Goal: Information Seeking & Learning: Learn about a topic

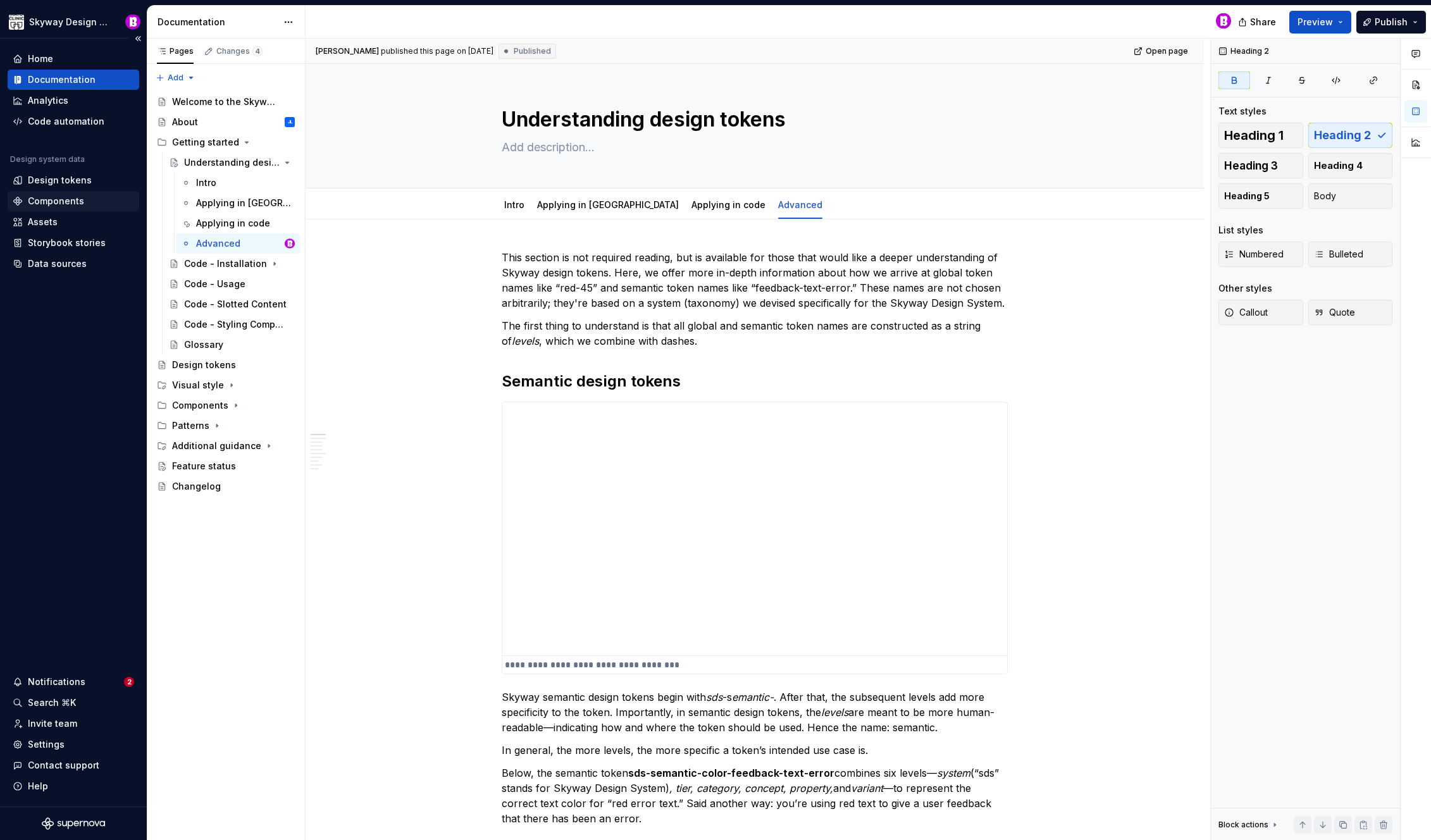
click at [71, 199] on div "Components" at bounding box center [55, 201] width 56 height 13
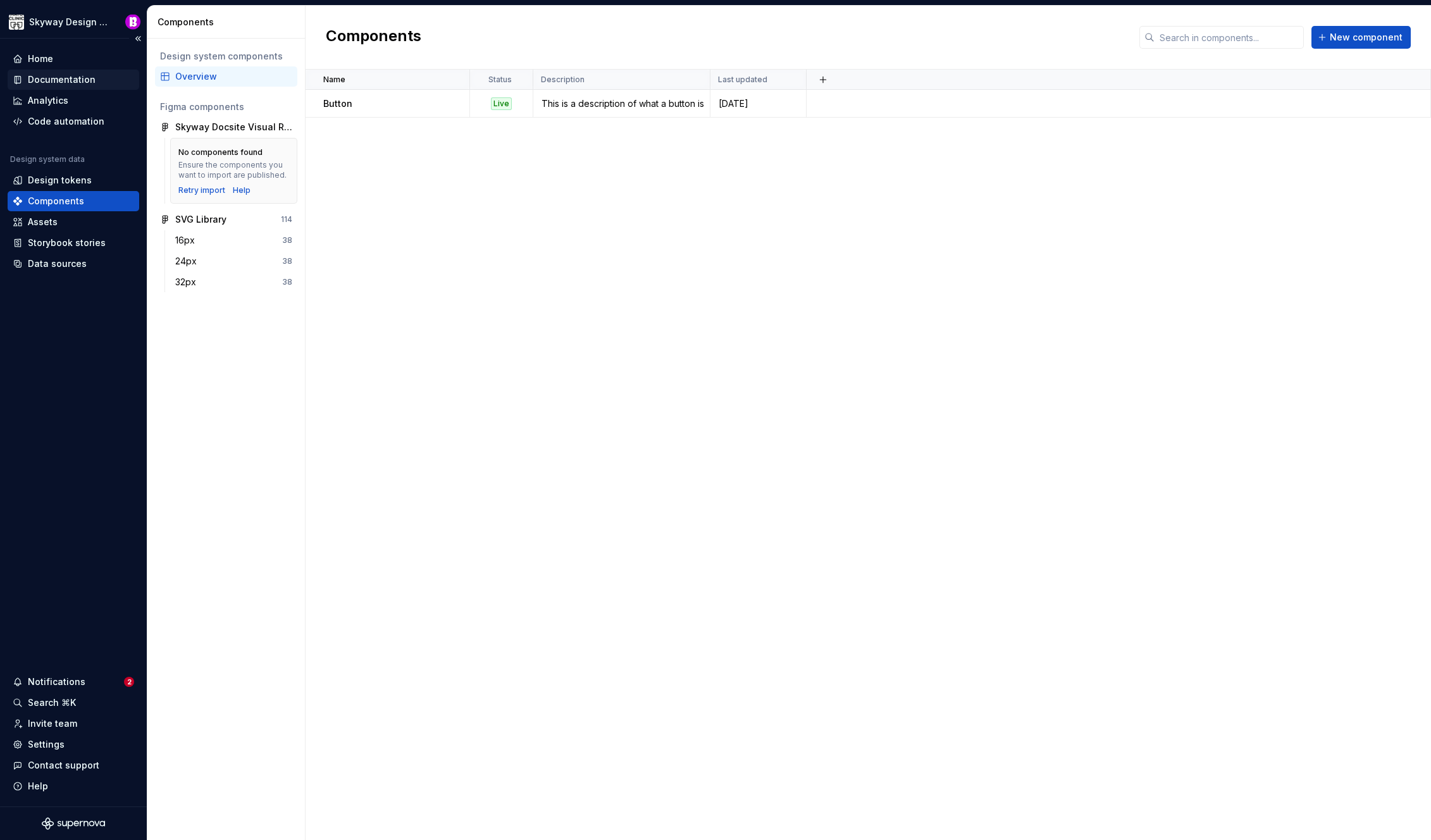
click at [50, 74] on div "Documentation" at bounding box center [61, 79] width 68 height 13
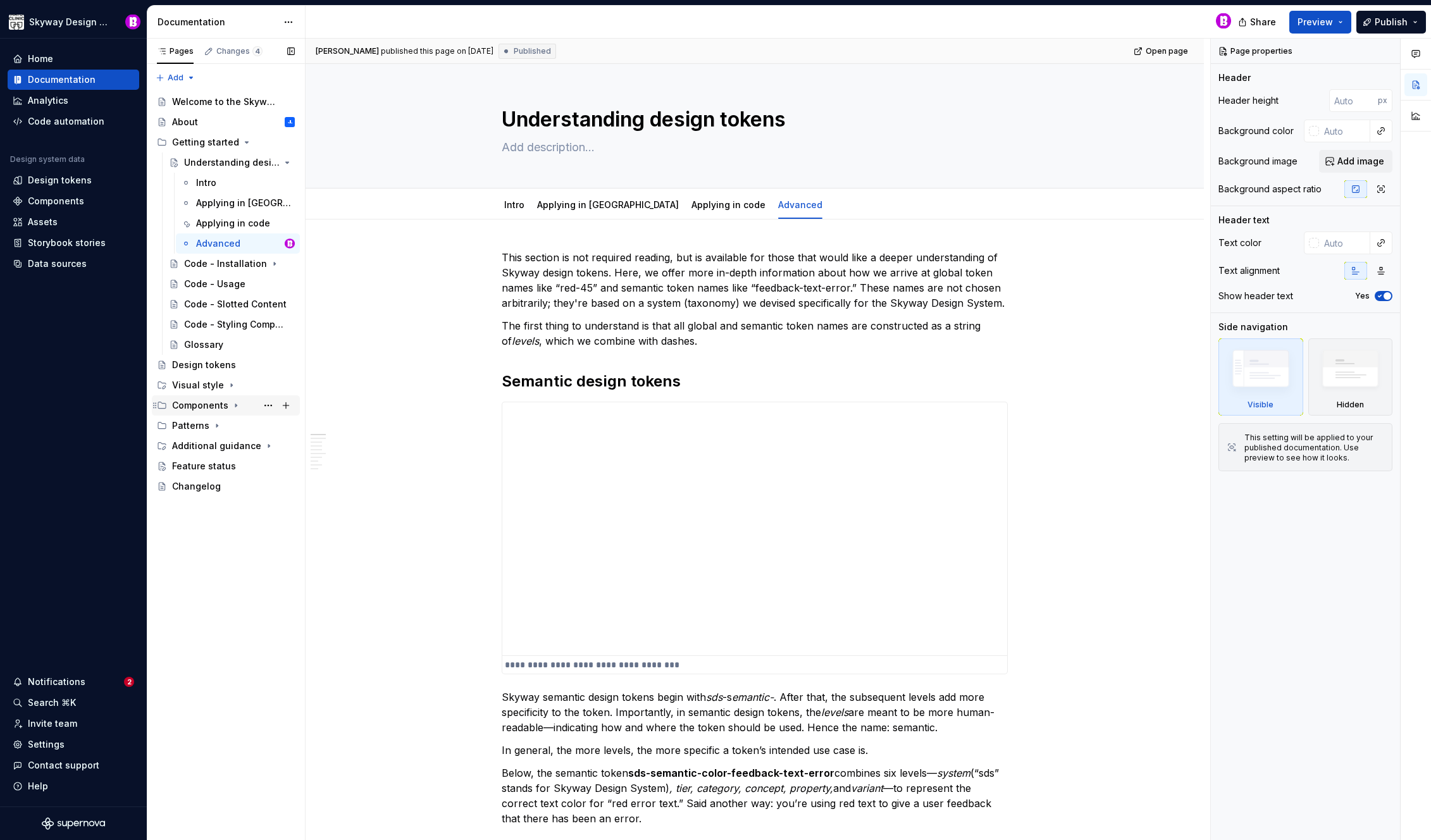
click at [209, 404] on div "Components" at bounding box center [200, 405] width 56 height 13
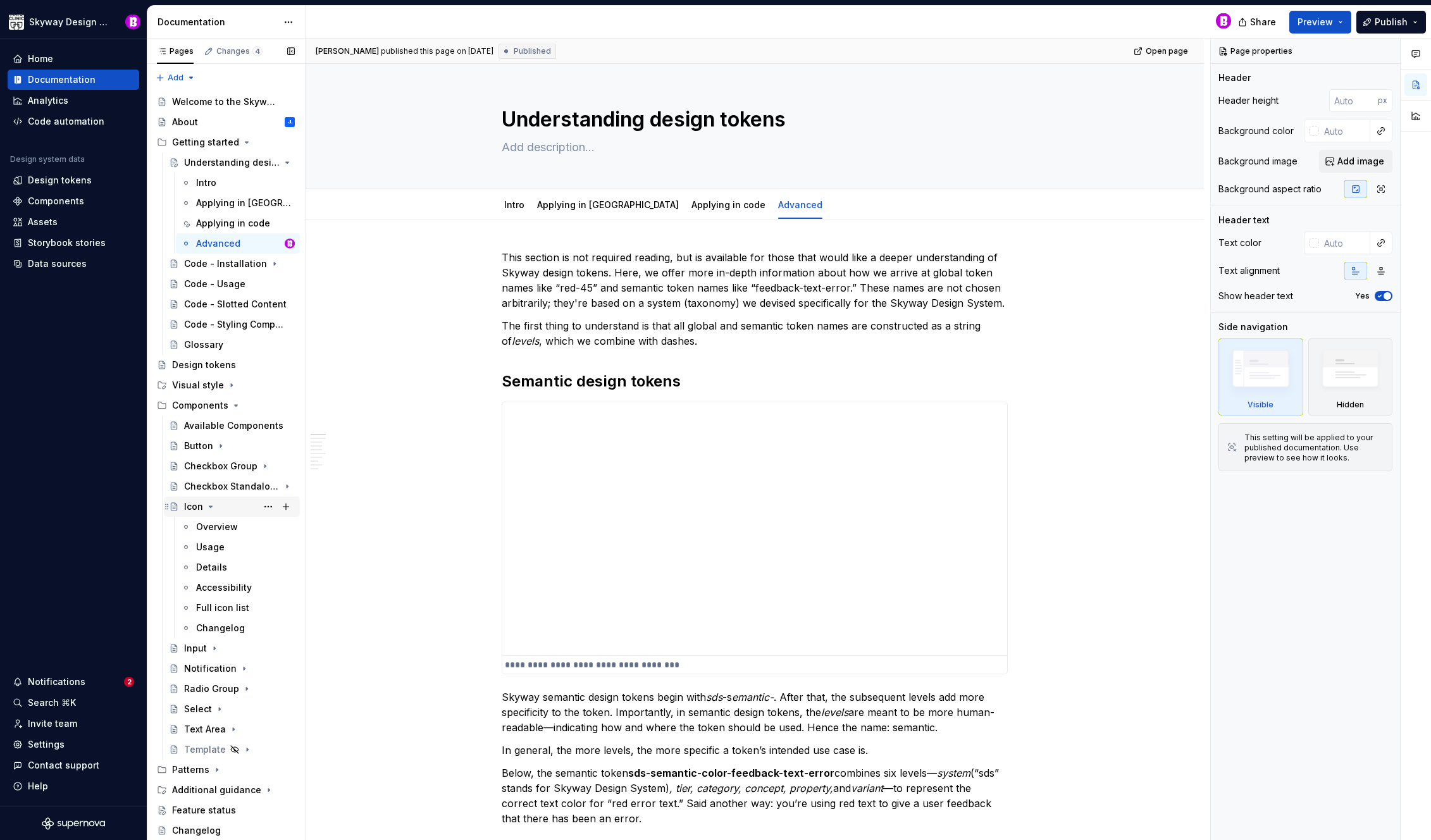
click at [193, 510] on div "Icon" at bounding box center [194, 506] width 19 height 13
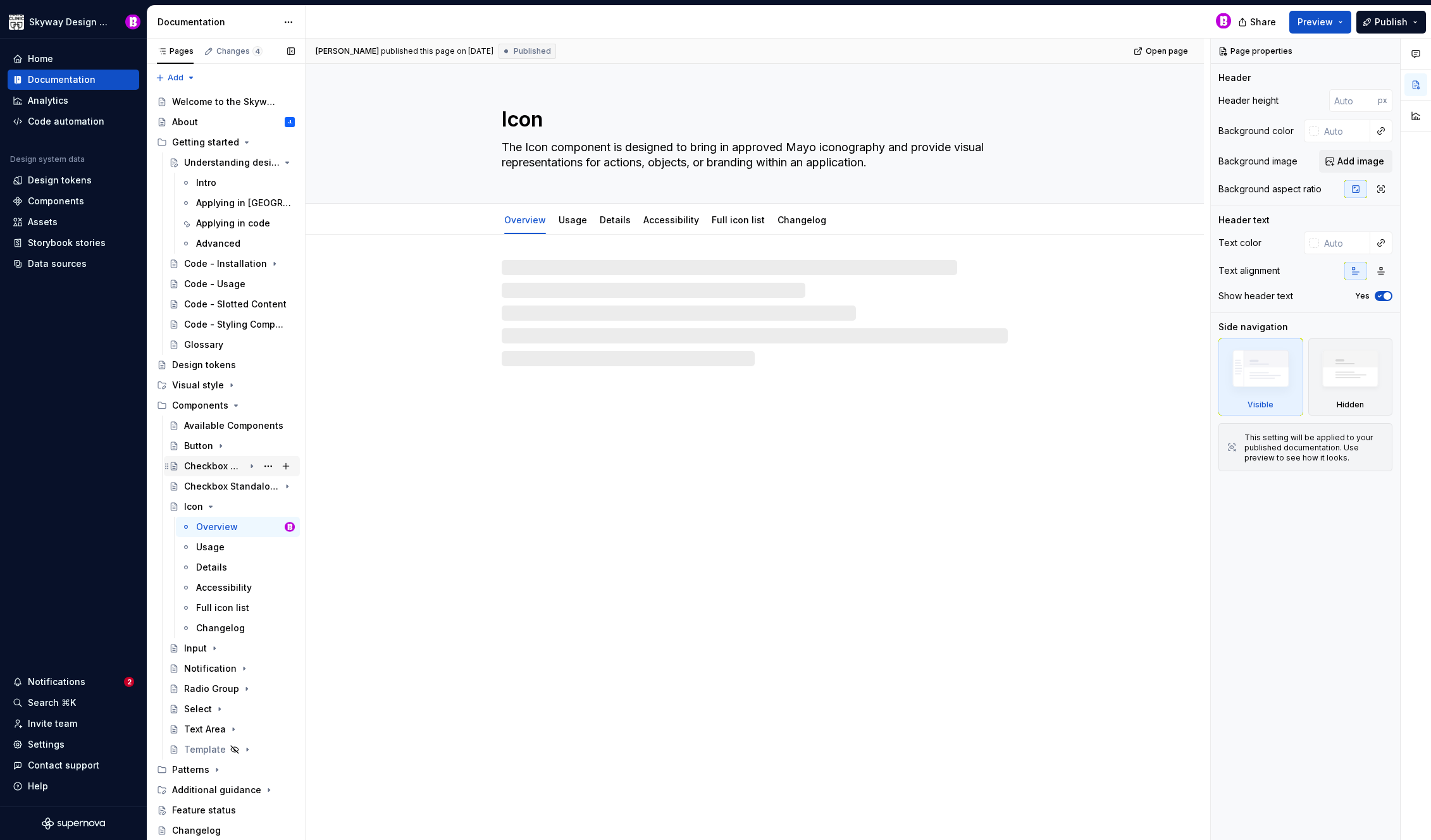
click at [225, 473] on div "Checkbox Group" at bounding box center [240, 466] width 111 height 18
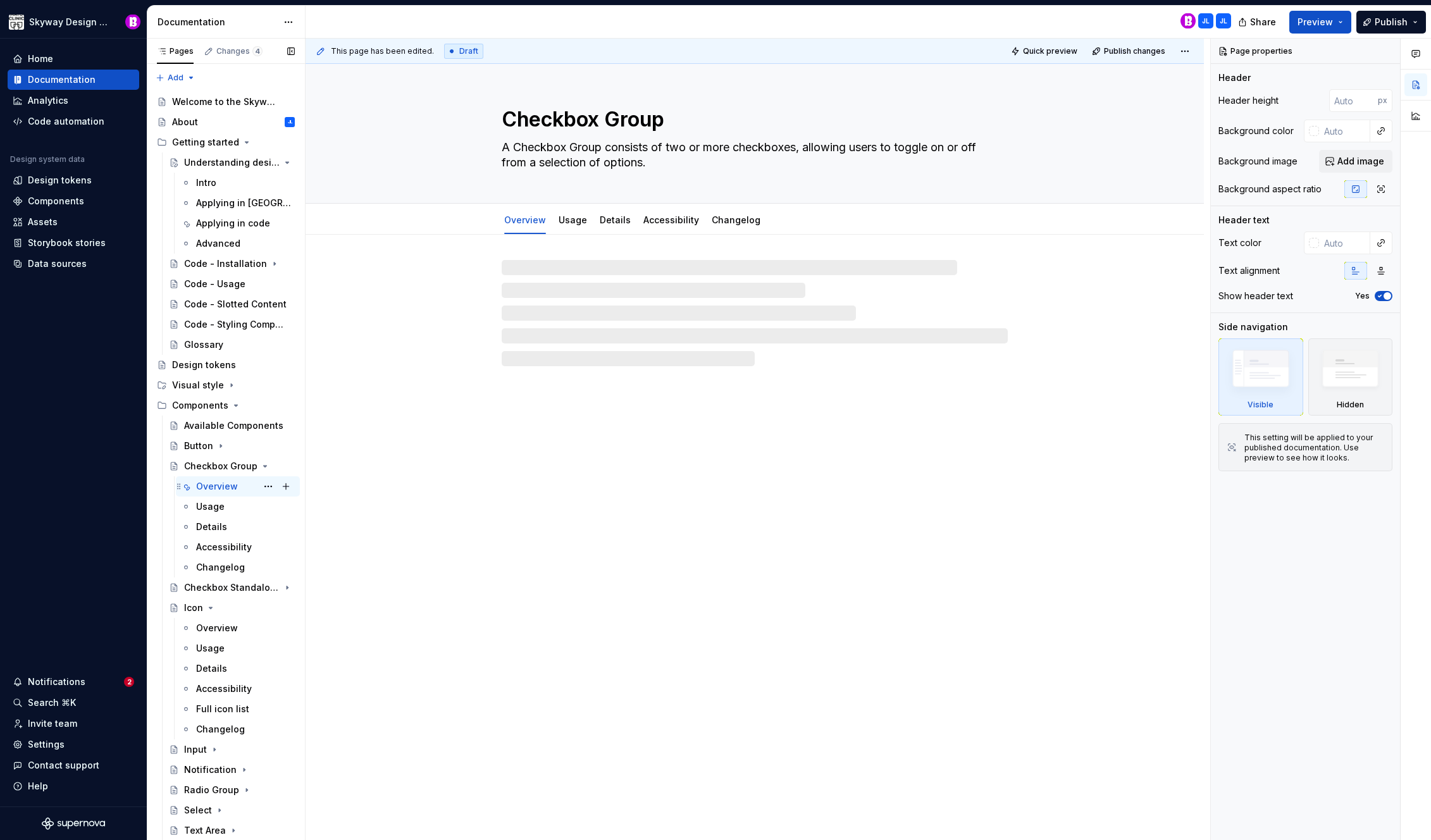
click at [211, 488] on div "Overview" at bounding box center [217, 486] width 41 height 13
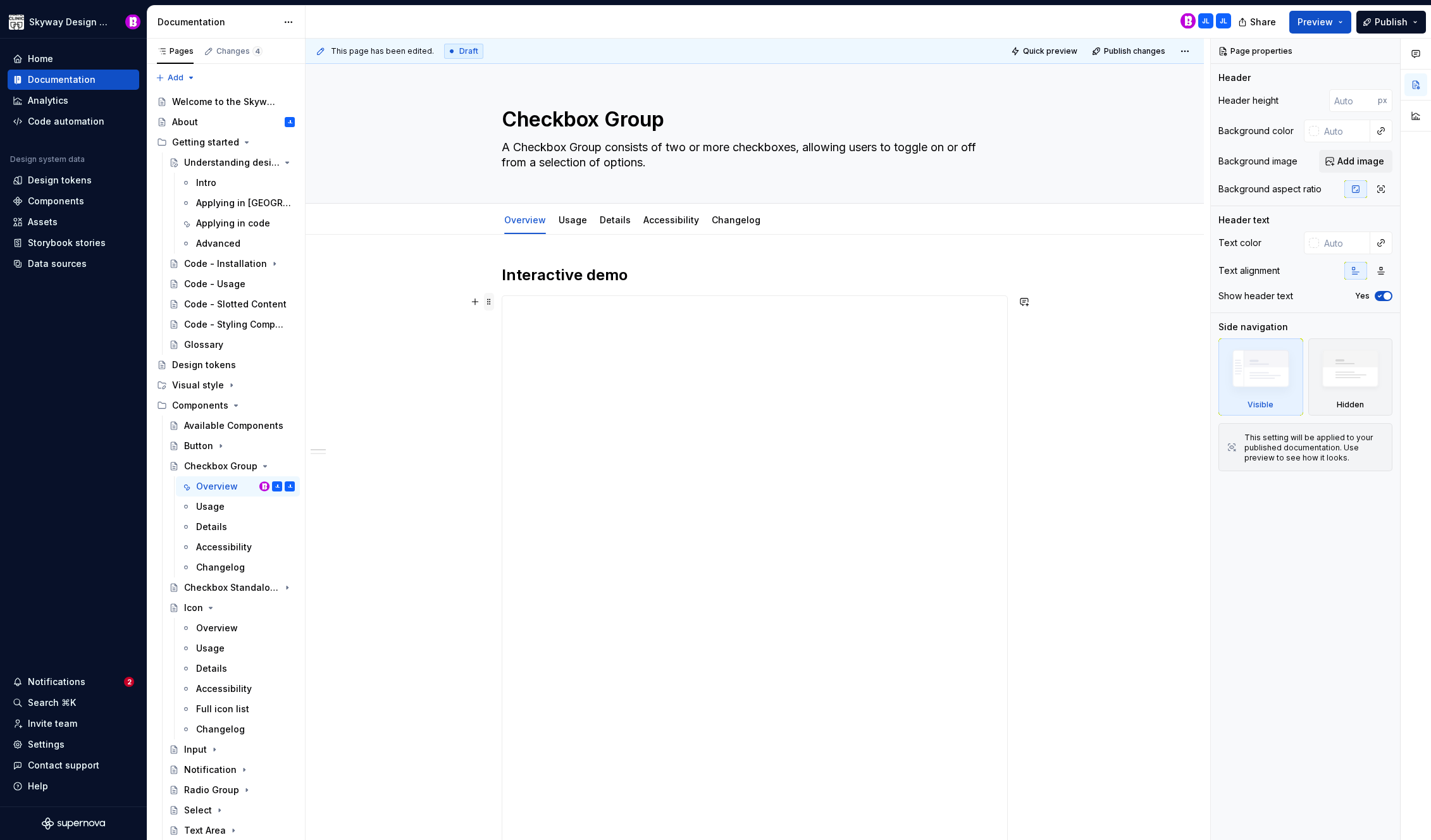
click at [490, 302] on span at bounding box center [489, 302] width 10 height 18
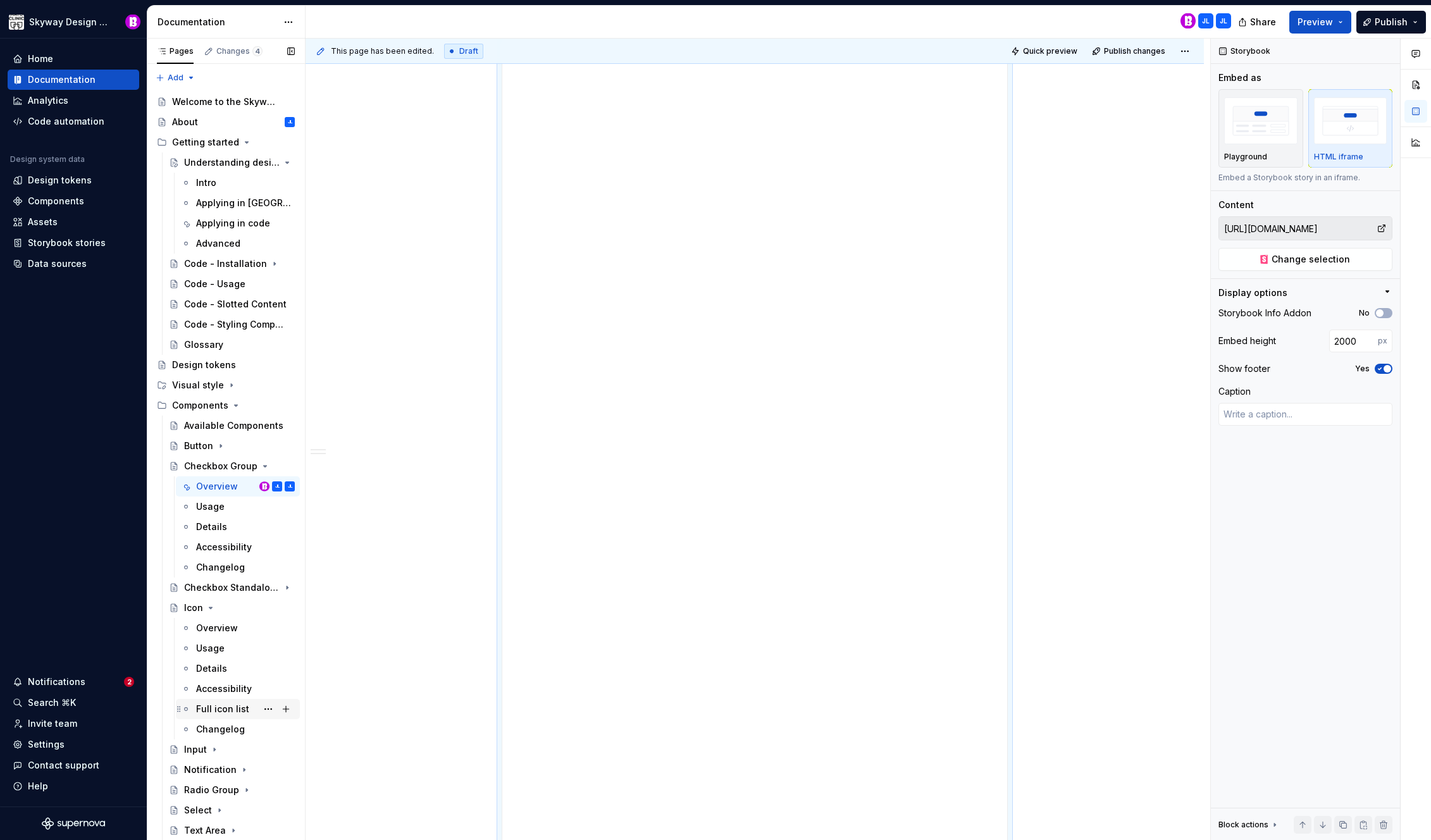
click at [229, 708] on div "Full icon list" at bounding box center [223, 708] width 53 height 13
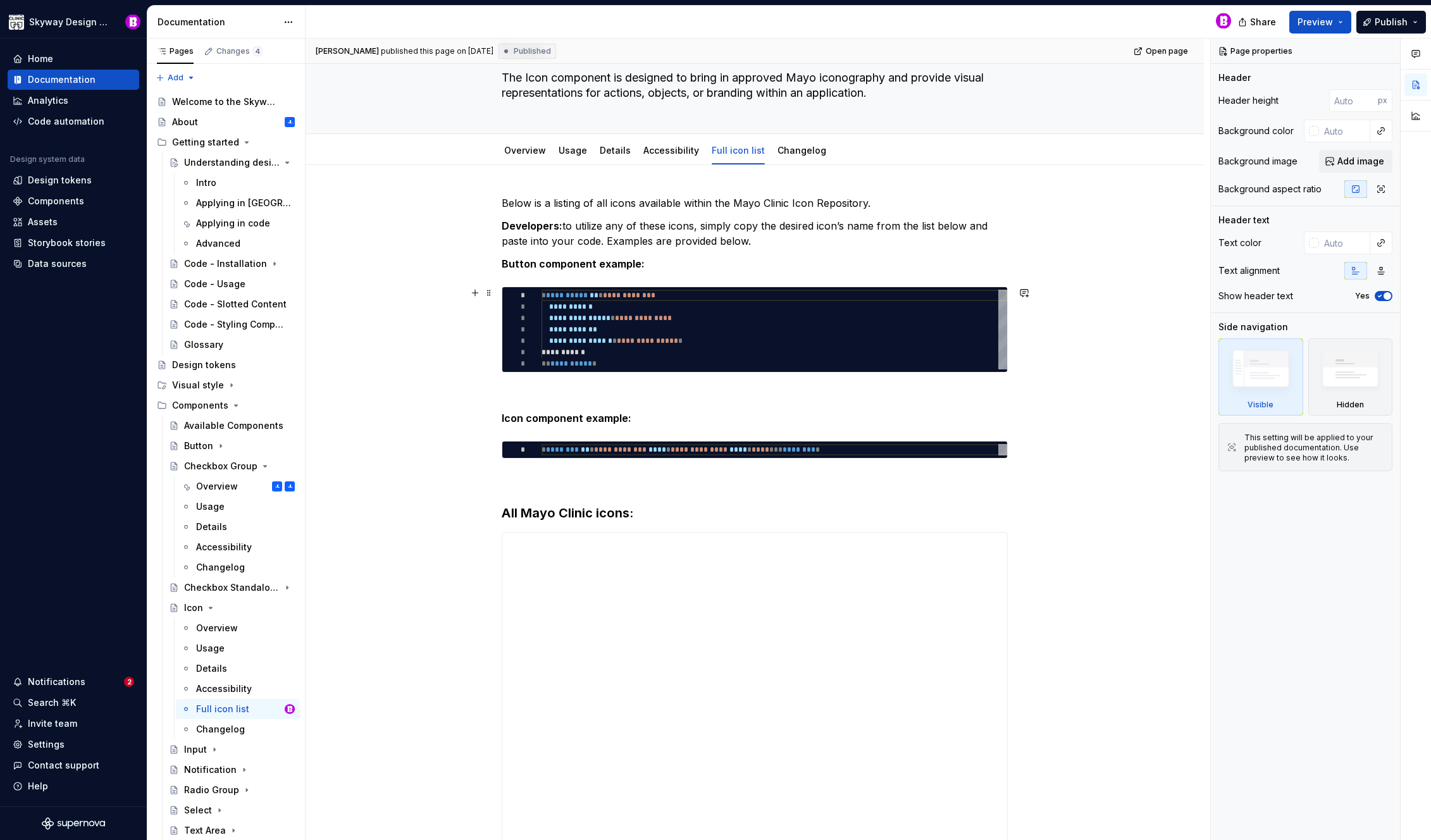
scroll to position [375, 0]
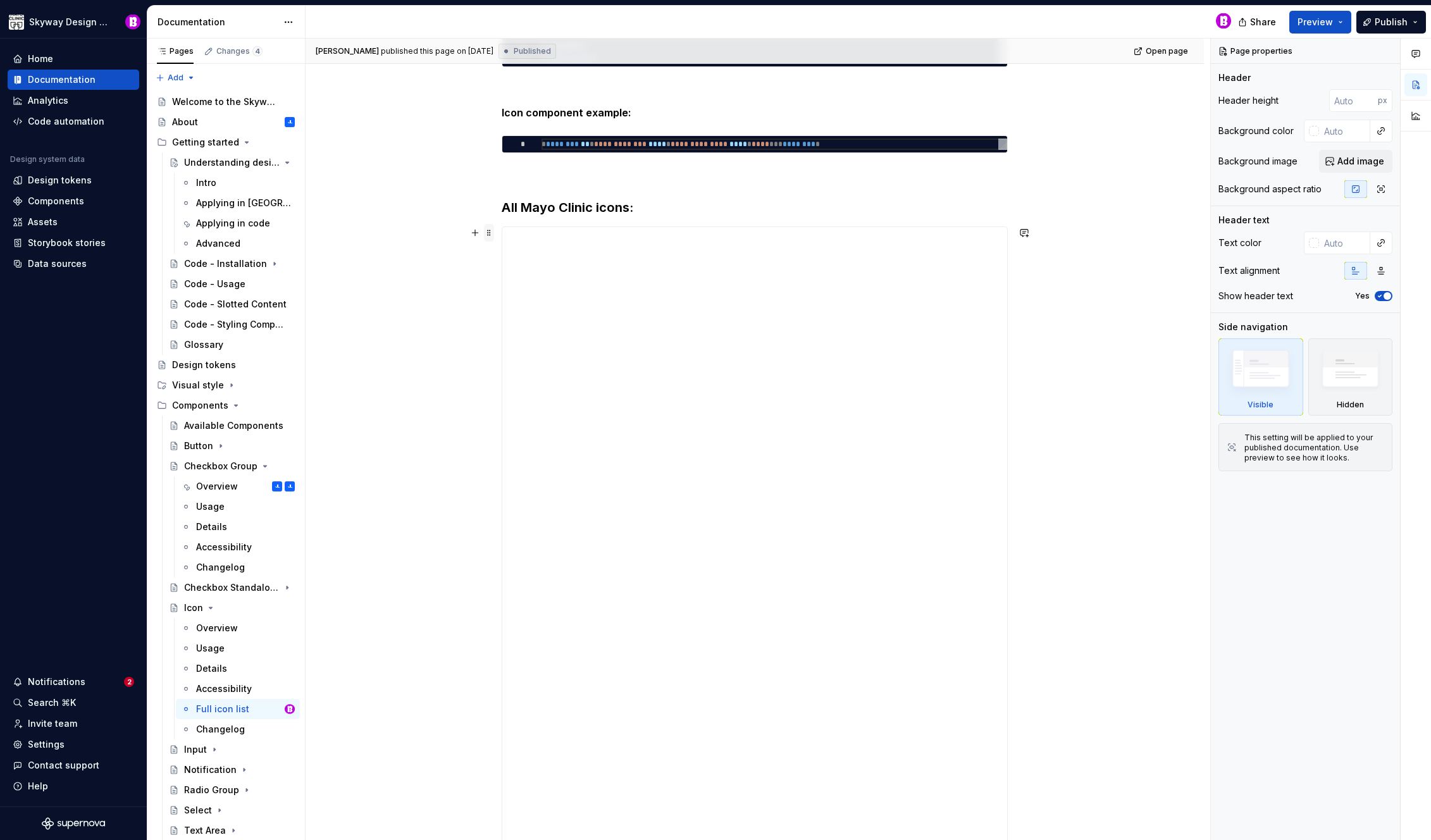
click at [490, 231] on span at bounding box center [489, 232] width 10 height 18
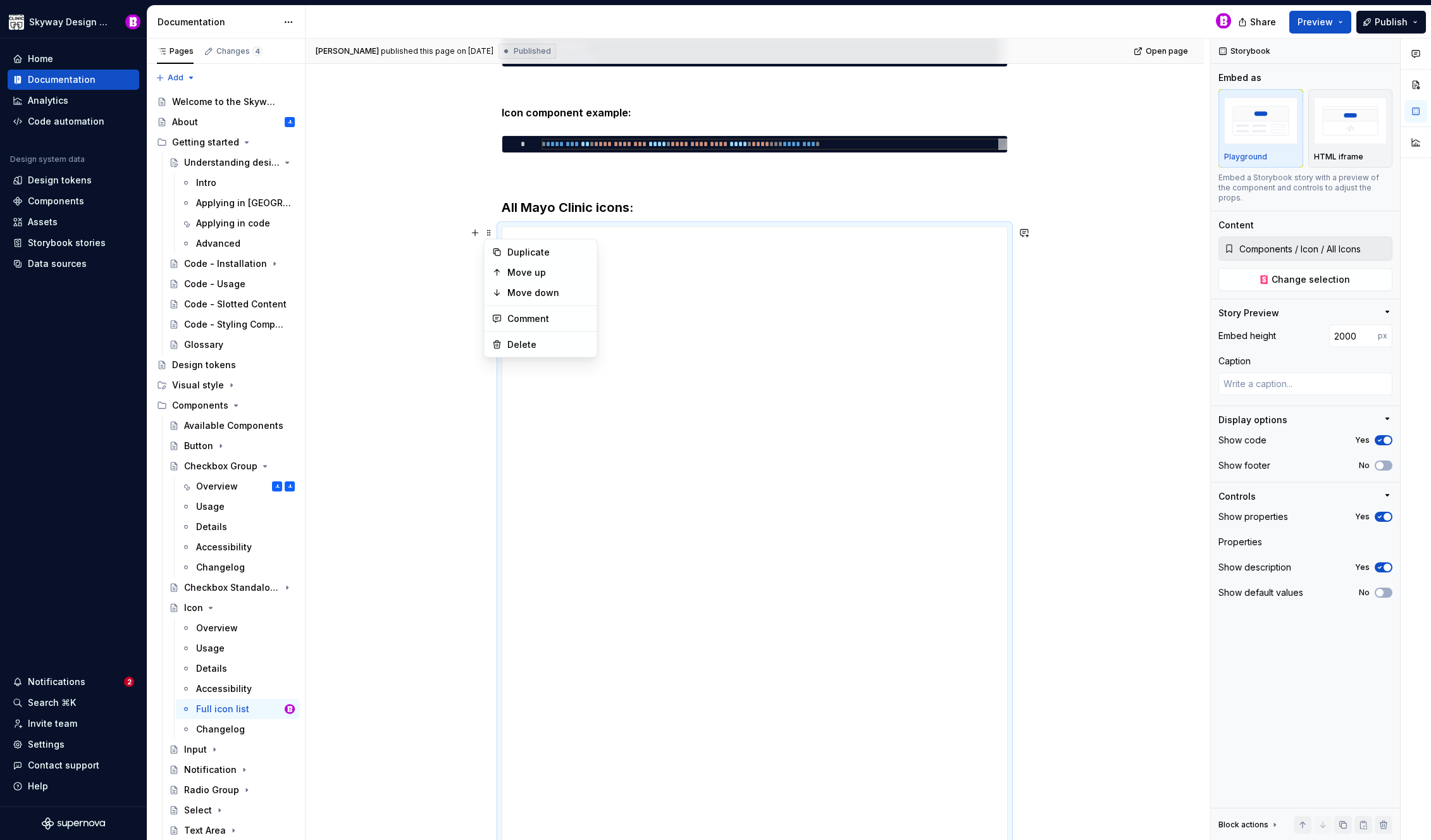
click at [1151, 345] on div "**********" at bounding box center [758, 440] width 905 height 802
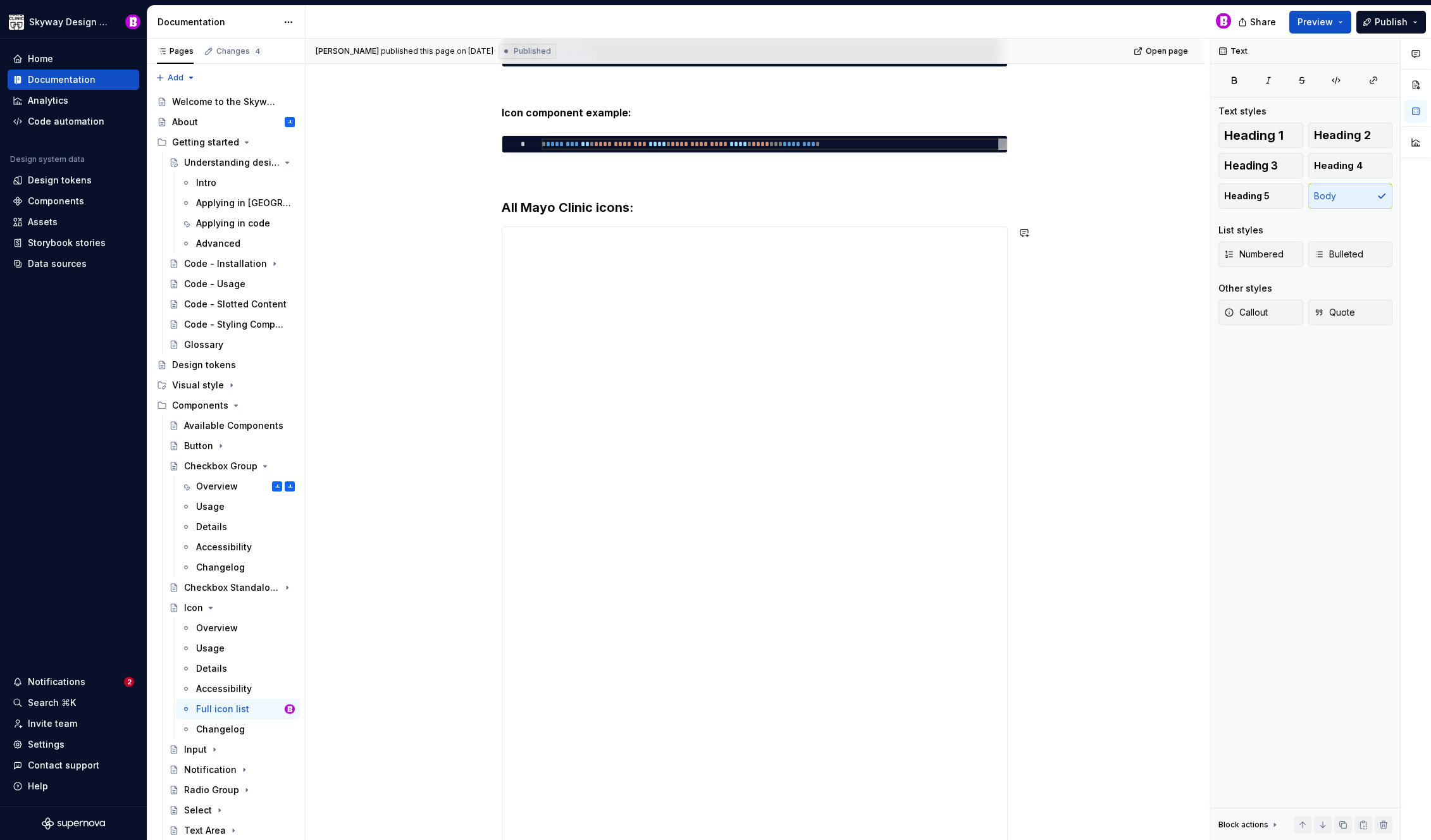
scroll to position [224, 0]
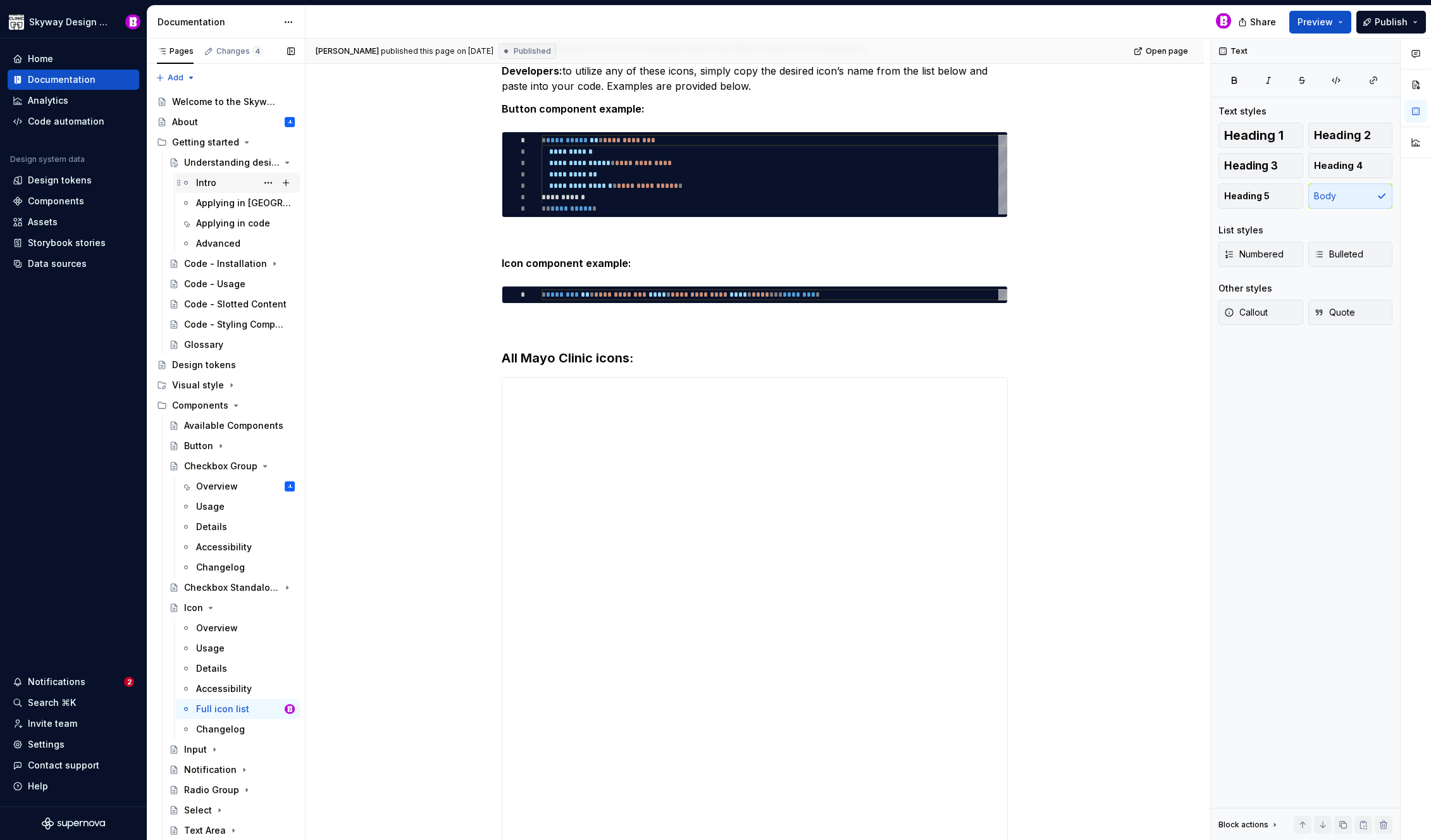
click at [207, 180] on div "Intro" at bounding box center [206, 182] width 20 height 13
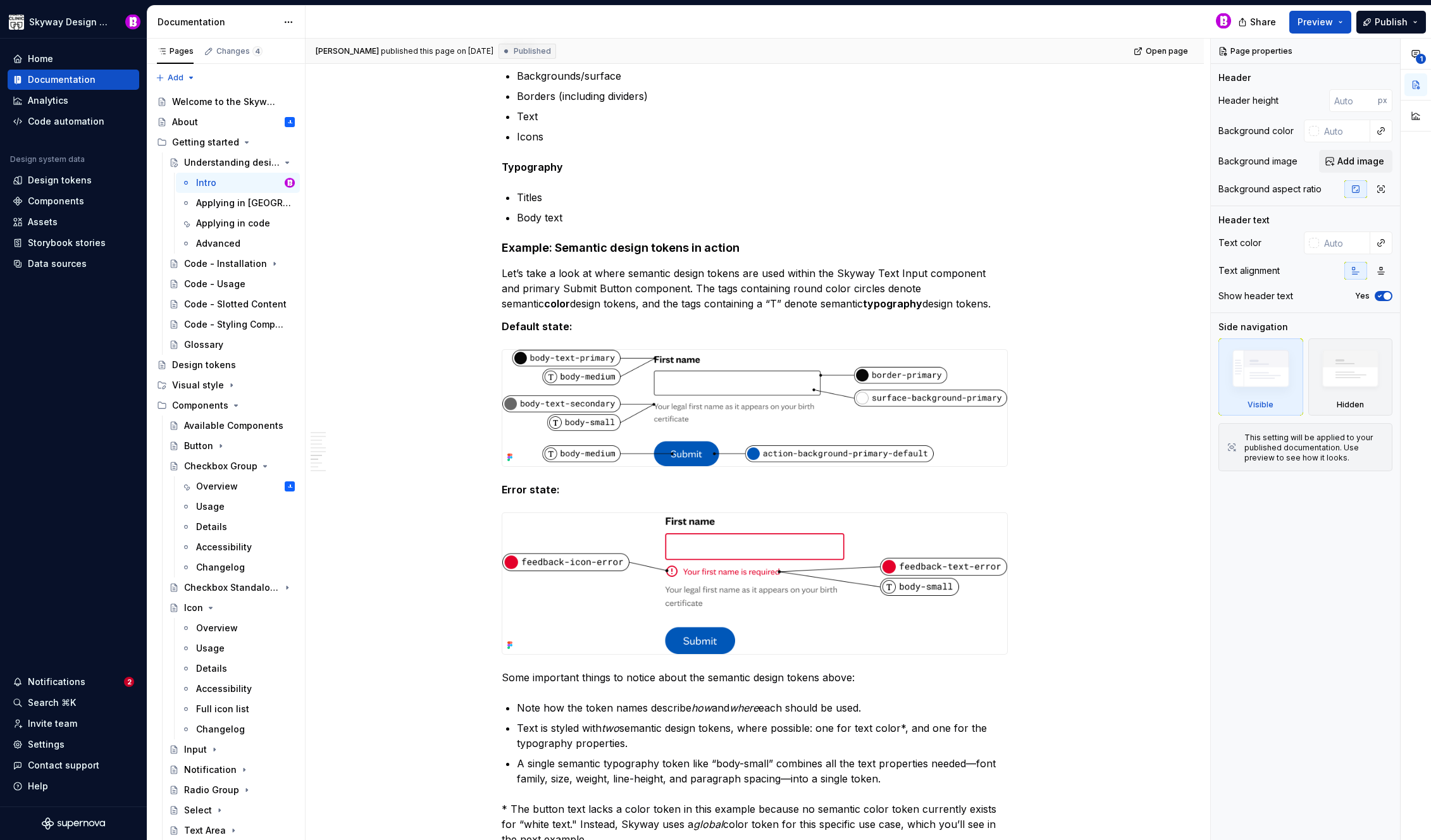
scroll to position [1933, 0]
click at [211, 202] on div "Applying in [GEOGRAPHIC_DATA]" at bounding box center [227, 203] width 61 height 13
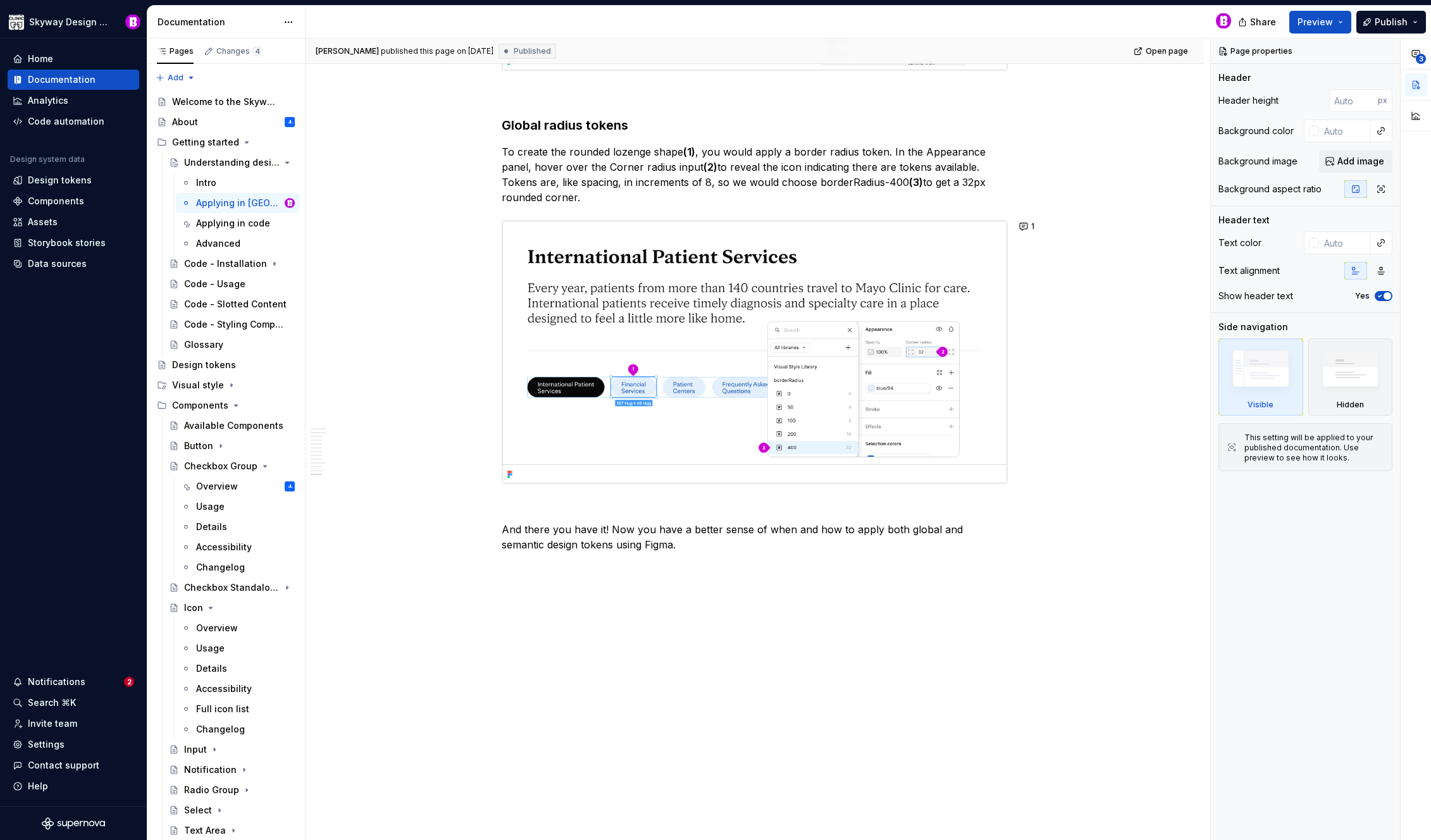
scroll to position [5906, 0]
click at [229, 228] on div "Applying in code" at bounding box center [227, 223] width 61 height 13
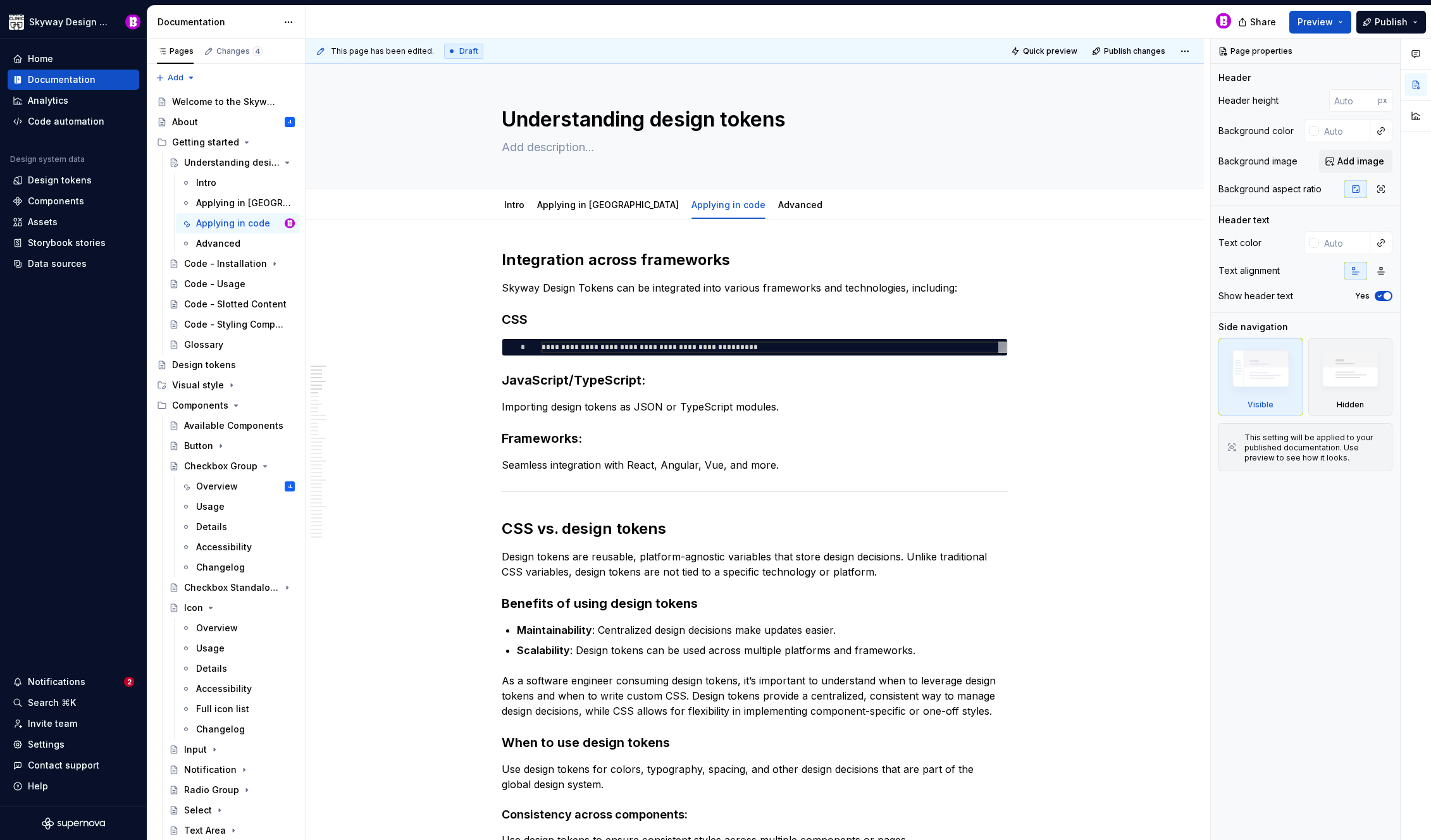
click at [459, 51] on span "Draft" at bounding box center [468, 51] width 19 height 10
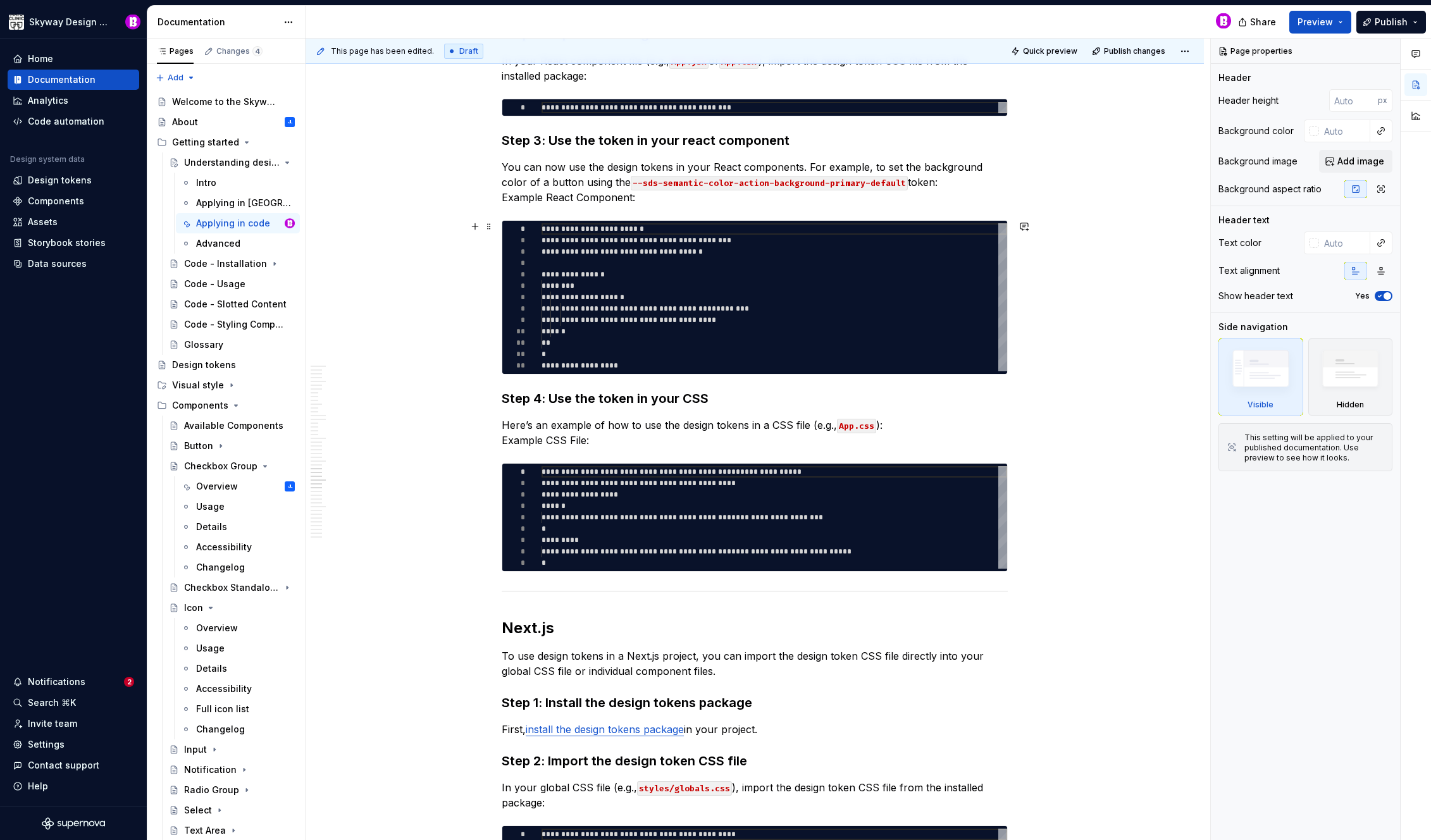
scroll to position [3504, 0]
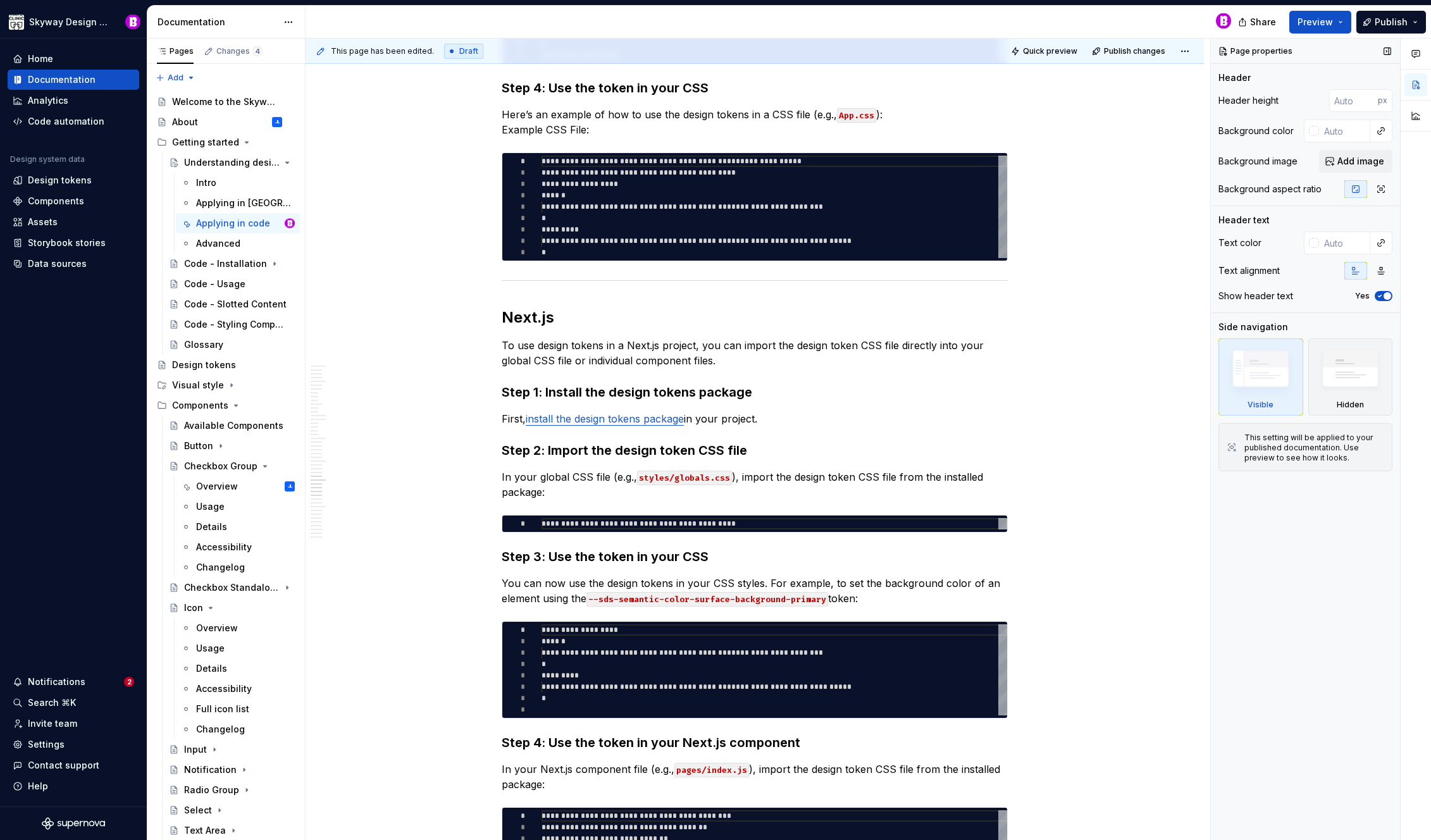
type textarea "*"
